Goal: Transaction & Acquisition: Purchase product/service

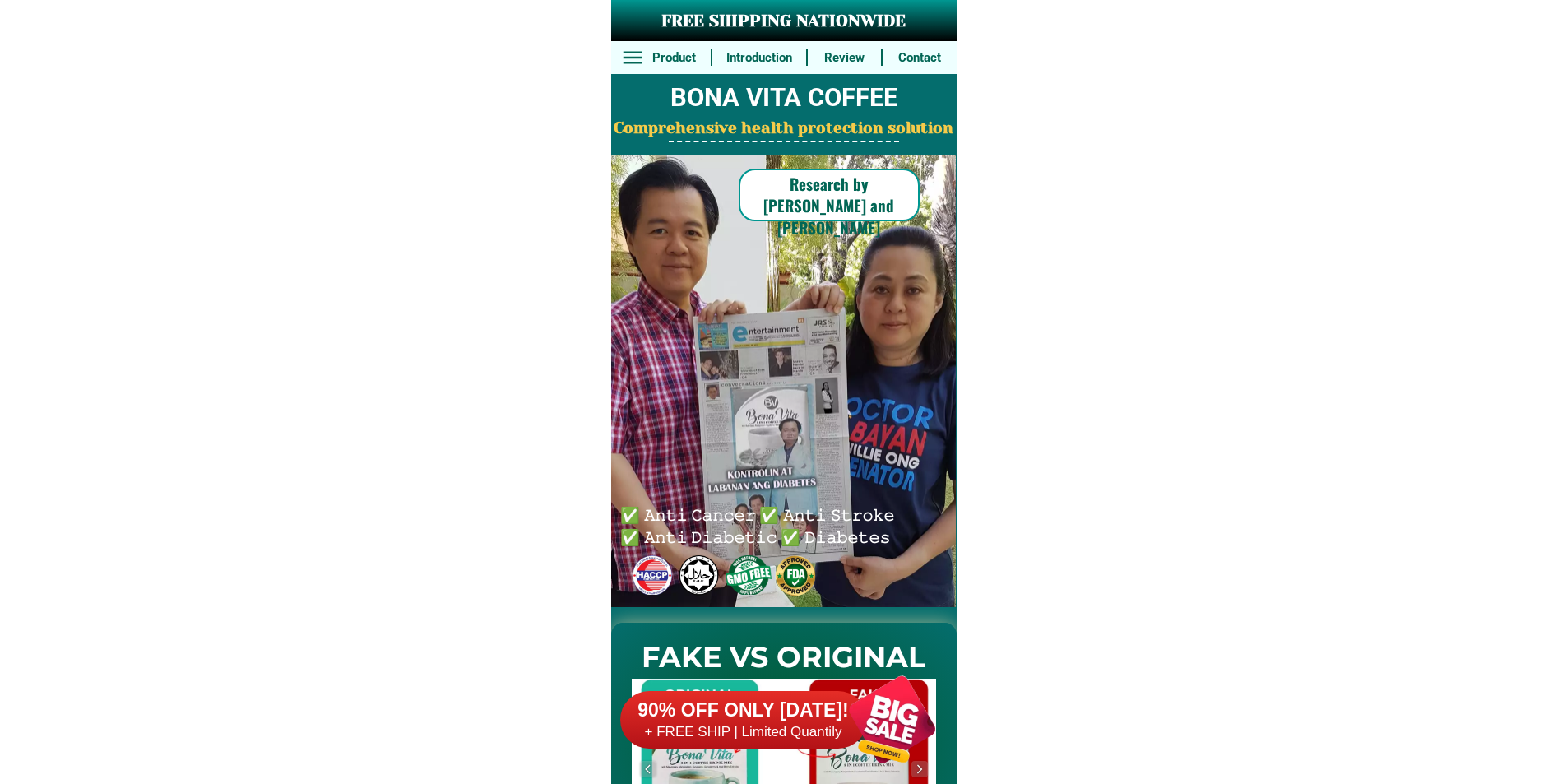
click at [804, 691] on div at bounding box center [744, 719] width 247 height 57
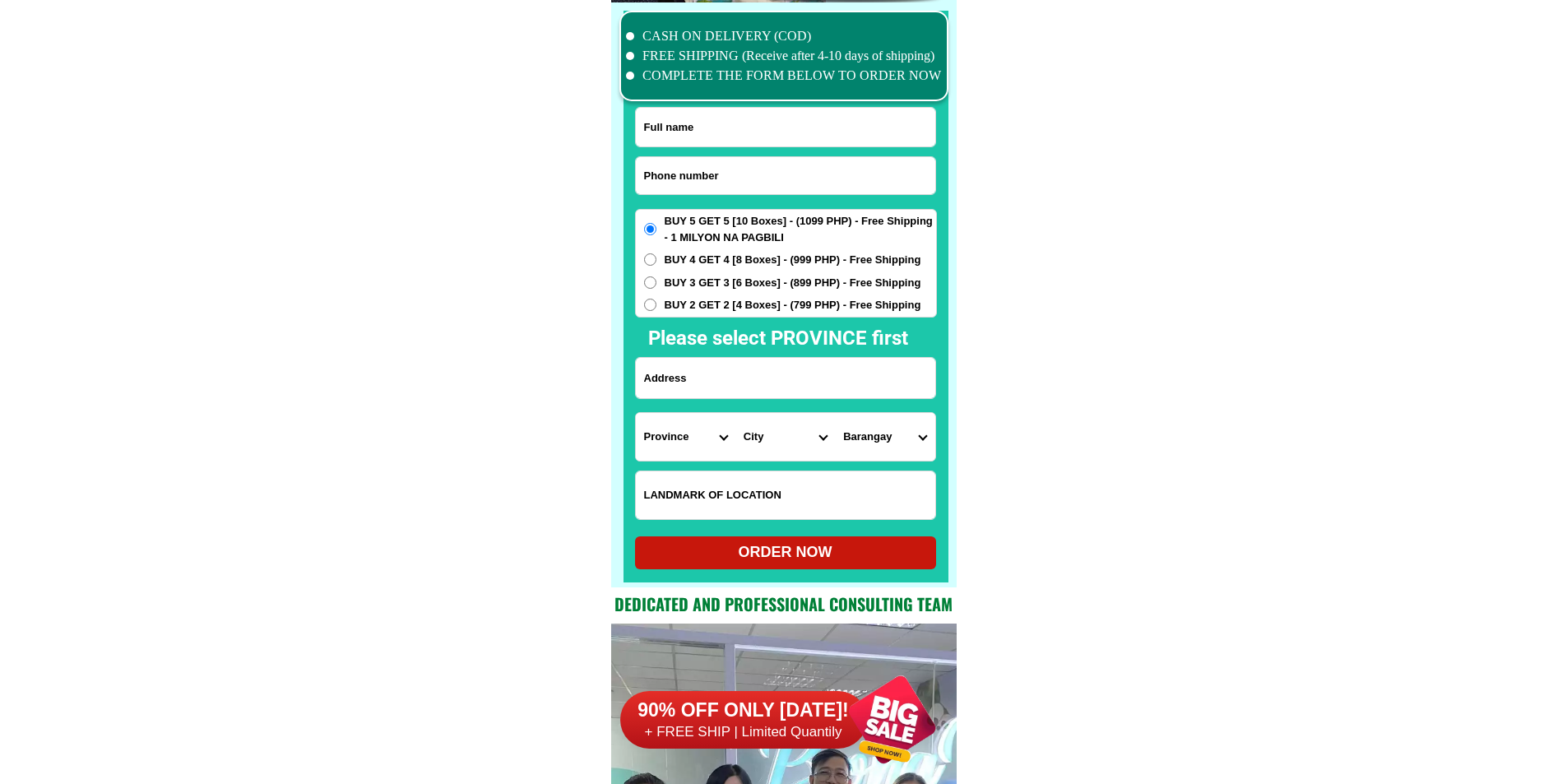
scroll to position [12783, 0]
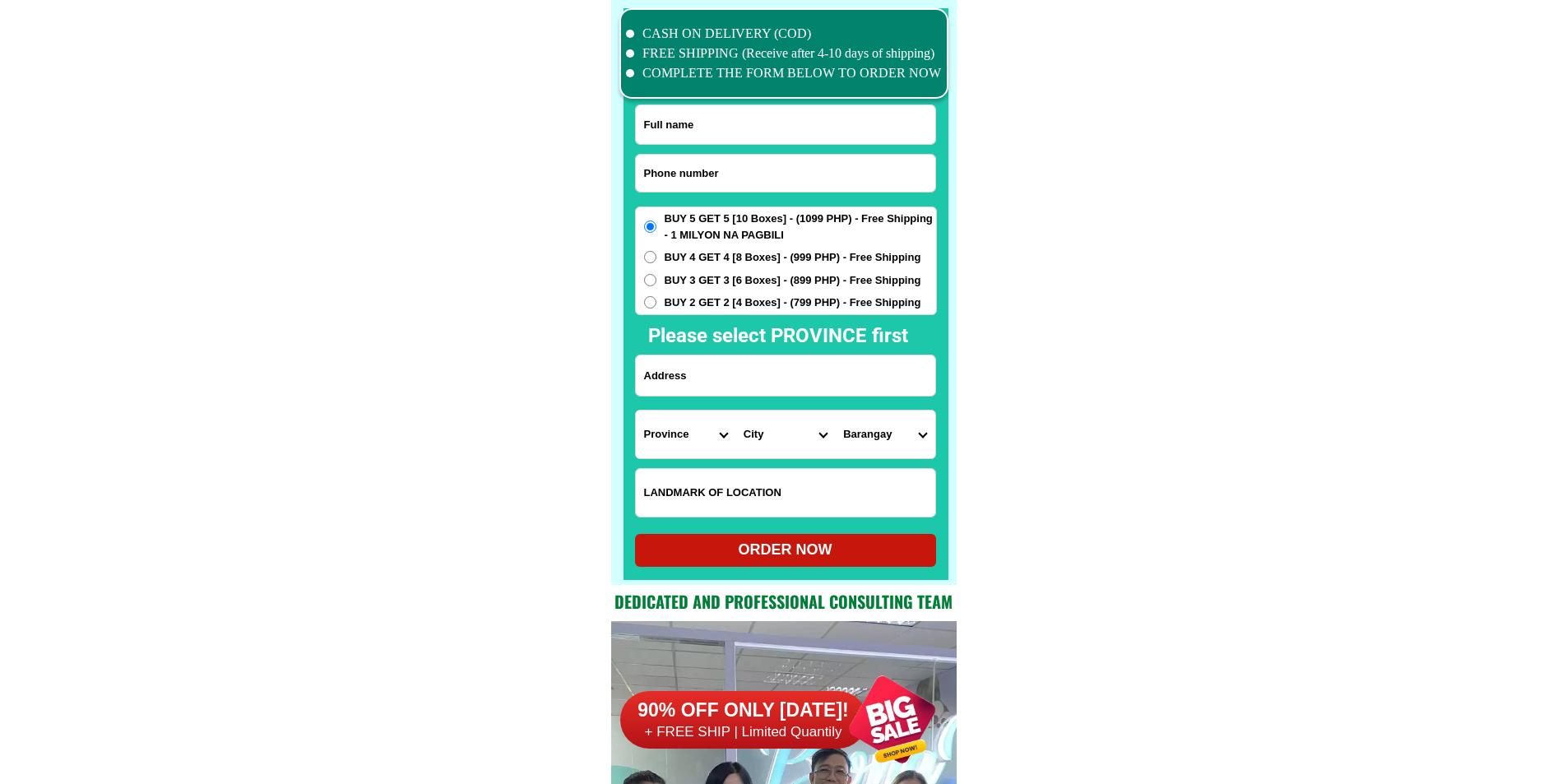
click at [734, 174] on input "Input phone_number" at bounding box center [785, 173] width 300 height 37
paste input "09098804556"
type input "09098804556"
click at [819, 116] on input "Input full_name" at bounding box center [785, 125] width 300 height 39
paste input "[PERSON_NAME]"
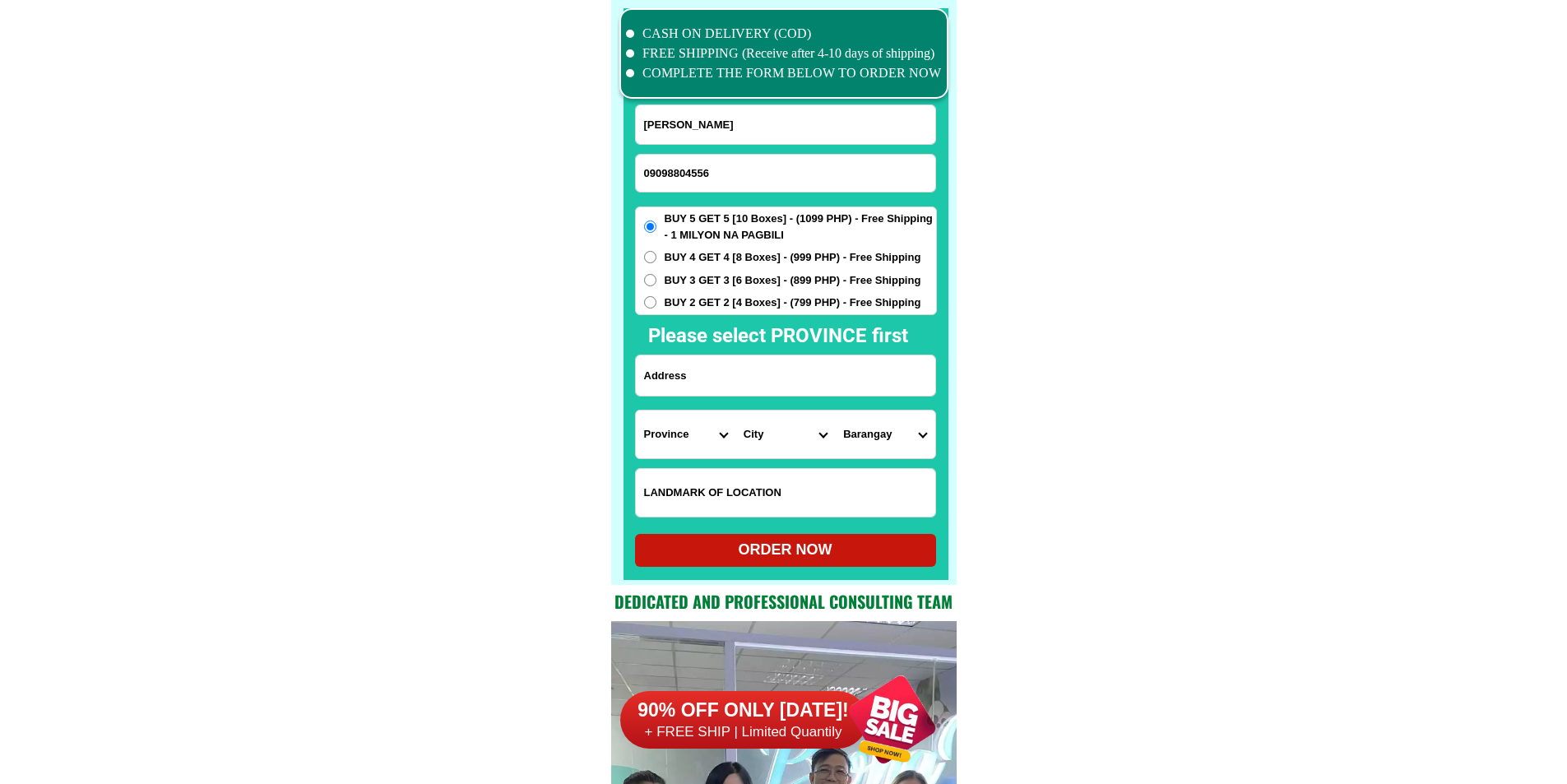
type input "[PERSON_NAME]"
click at [709, 392] on input "Input address" at bounding box center [785, 376] width 300 height 41
paste input "SITIO MONPON [PERSON_NAME] ILOILO"
type input "SITIO MONPON [PERSON_NAME] ILOILO"
click at [696, 424] on select "Province [GEOGRAPHIC_DATA] [GEOGRAPHIC_DATA] [GEOGRAPHIC_DATA] [GEOGRAPHIC_DATA…" at bounding box center [686, 434] width 100 height 48
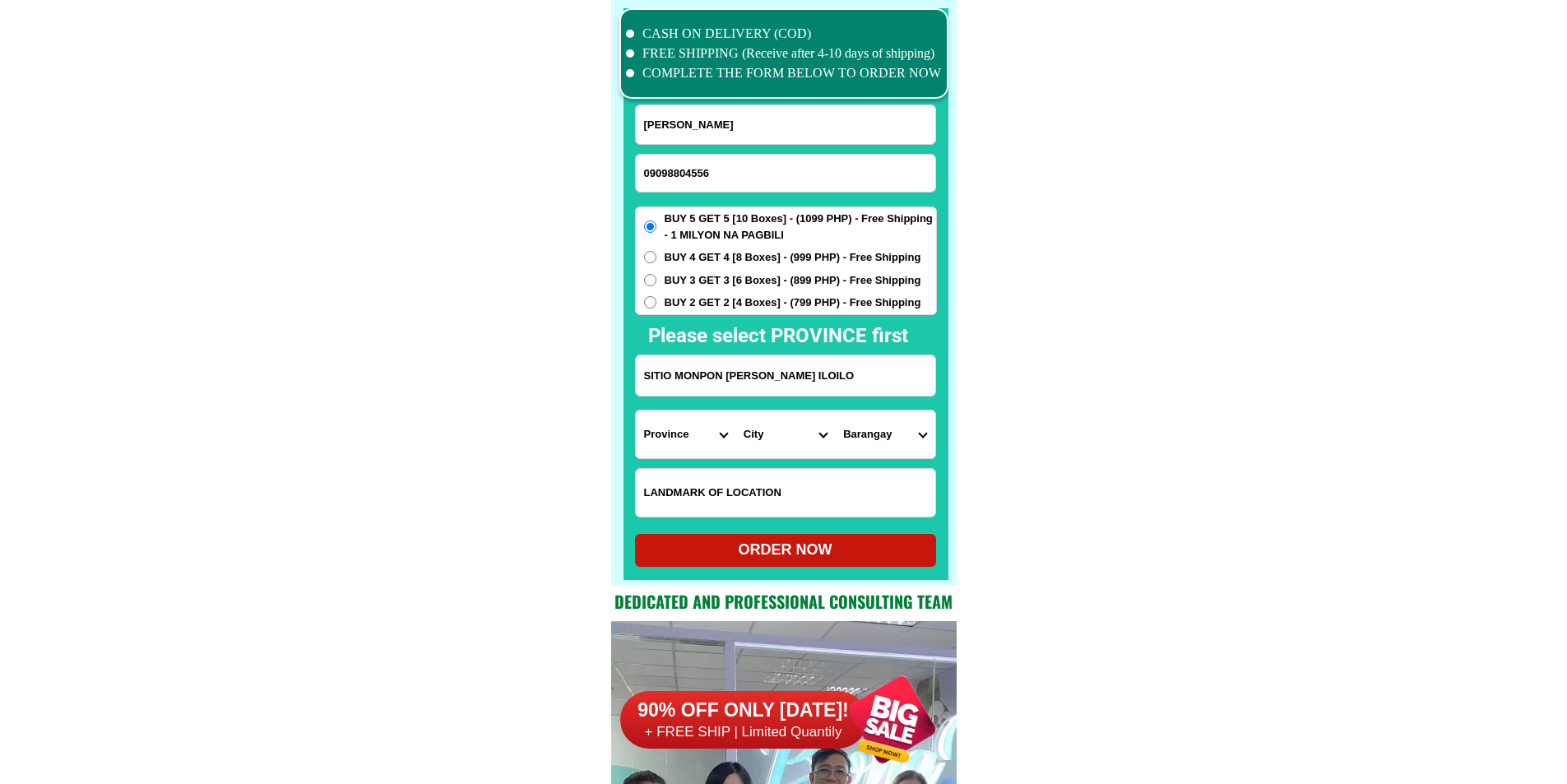
select select "63_151"
click at [794, 446] on select "City [PERSON_NAME] [GEOGRAPHIC_DATA] [GEOGRAPHIC_DATA]-[GEOGRAPHIC_DATA]-viejo …" at bounding box center [785, 434] width 100 height 48
select select "63_1517194"
drag, startPoint x: 1196, startPoint y: 455, endPoint x: 1098, endPoint y: 457, distance: 98.0
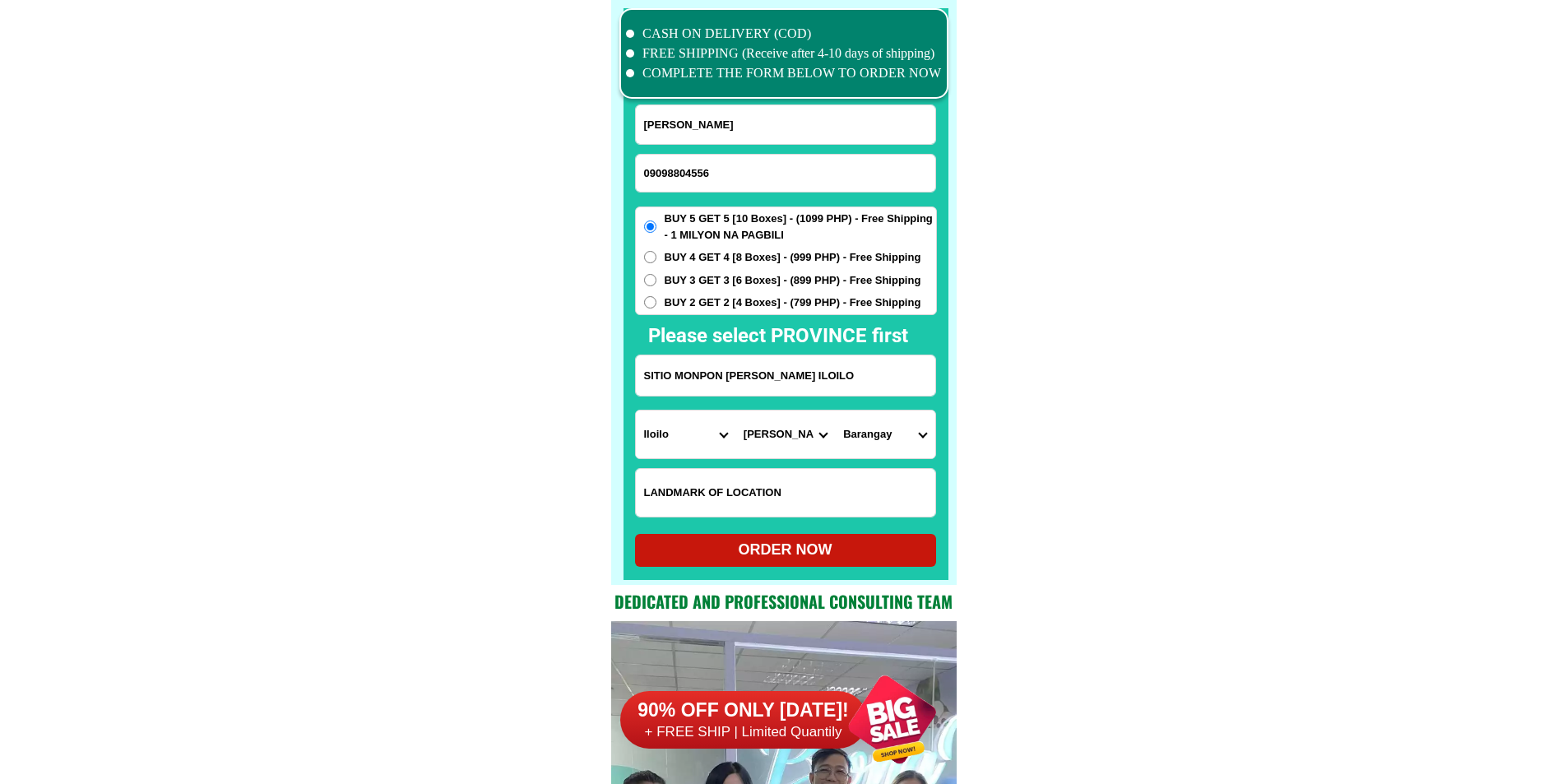
click at [883, 433] on select "Barangay Agutayan [GEOGRAPHIC_DATA] [GEOGRAPHIC_DATA] [GEOGRAPHIC_DATA] Bagongb…" at bounding box center [885, 434] width 100 height 48
select select "63_151719422268"
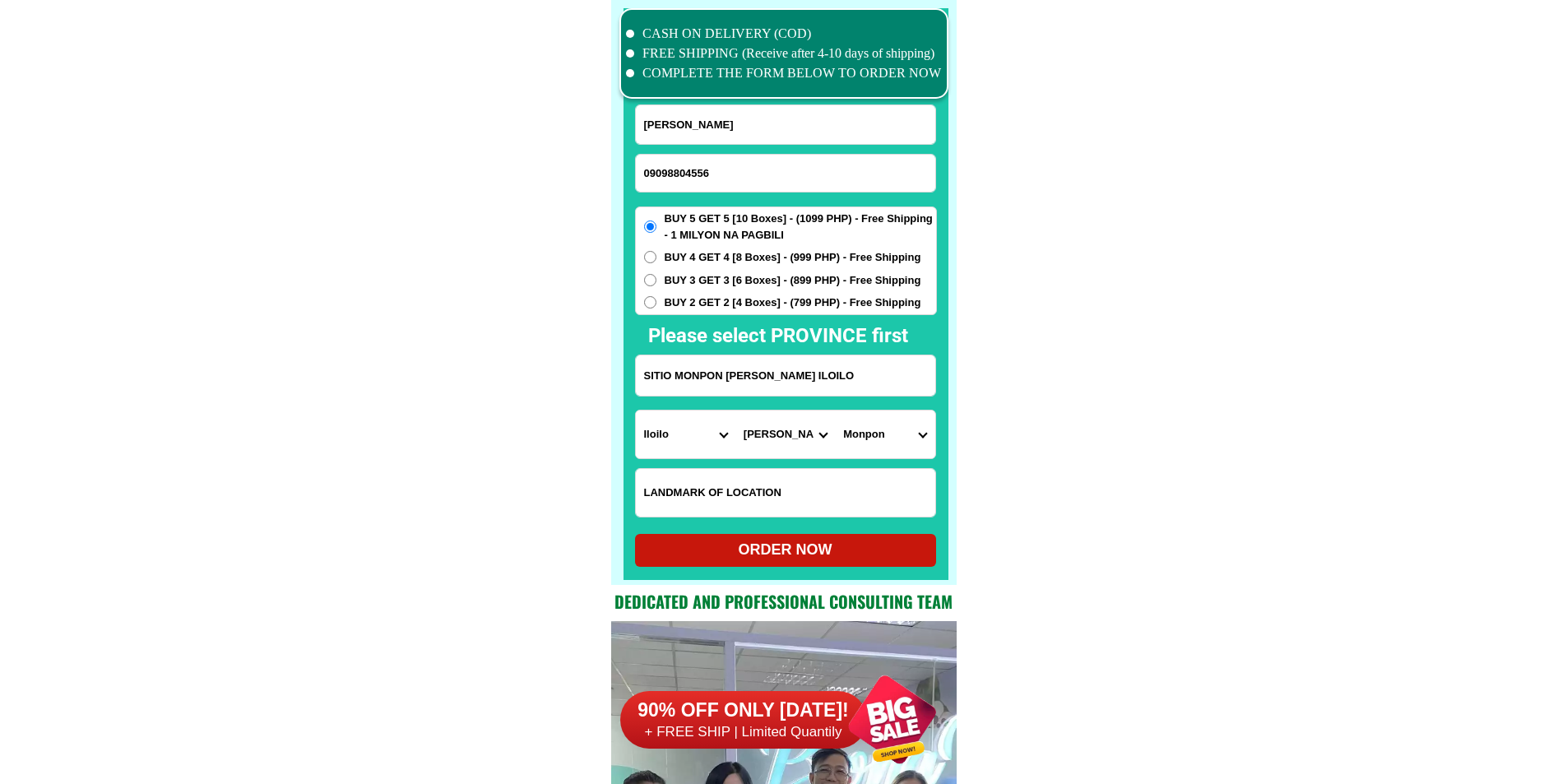
click at [824, 559] on div "ORDER NOW" at bounding box center [785, 549] width 301 height 22
radio input "true"
